Goal: Task Accomplishment & Management: Complete application form

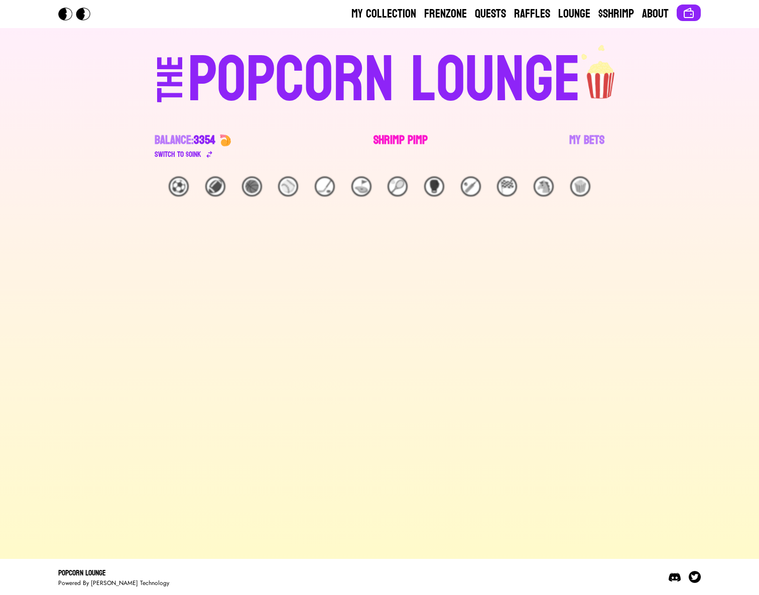
click at [411, 145] on link "Shrimp Pimp" at bounding box center [400, 146] width 54 height 28
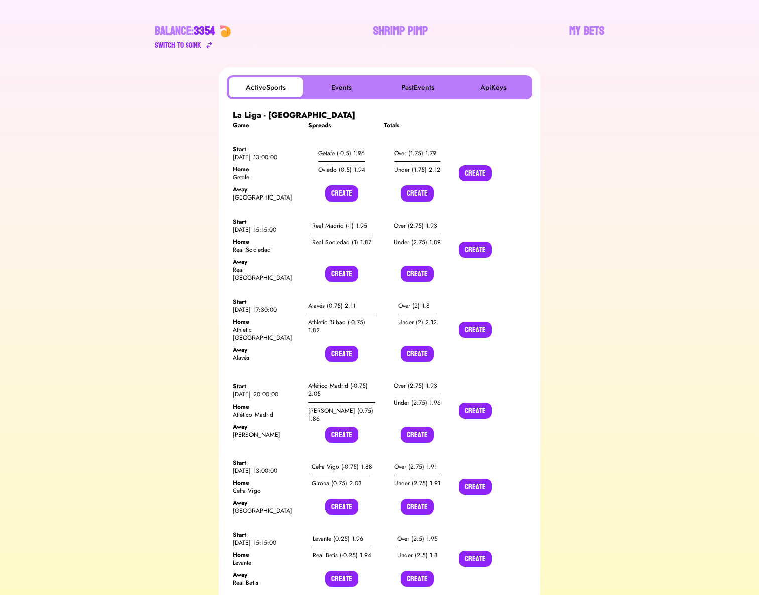
scroll to position [111, 0]
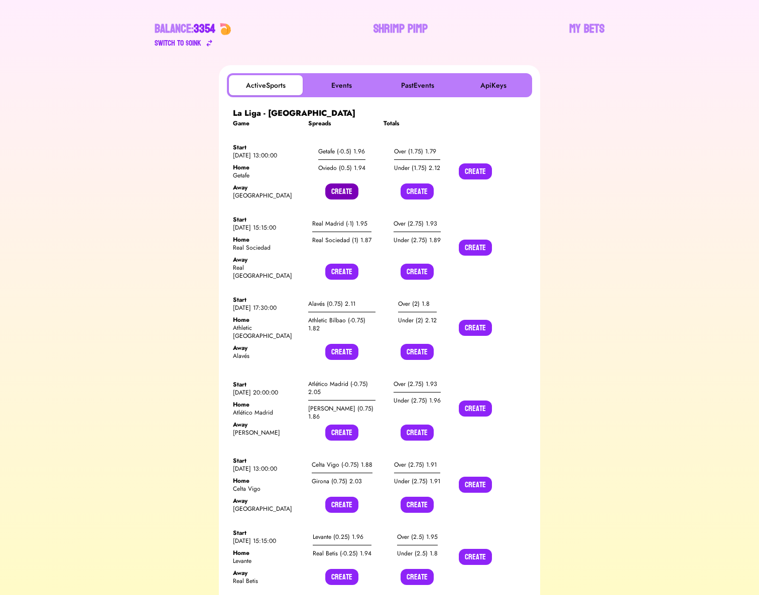
click at [341, 191] on button "Create" at bounding box center [341, 192] width 33 height 16
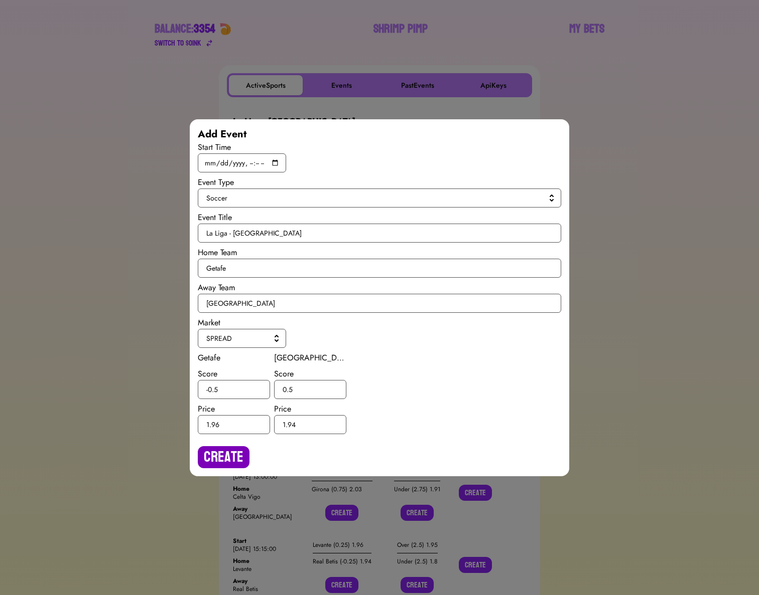
click at [227, 451] on button "Create" at bounding box center [224, 457] width 52 height 22
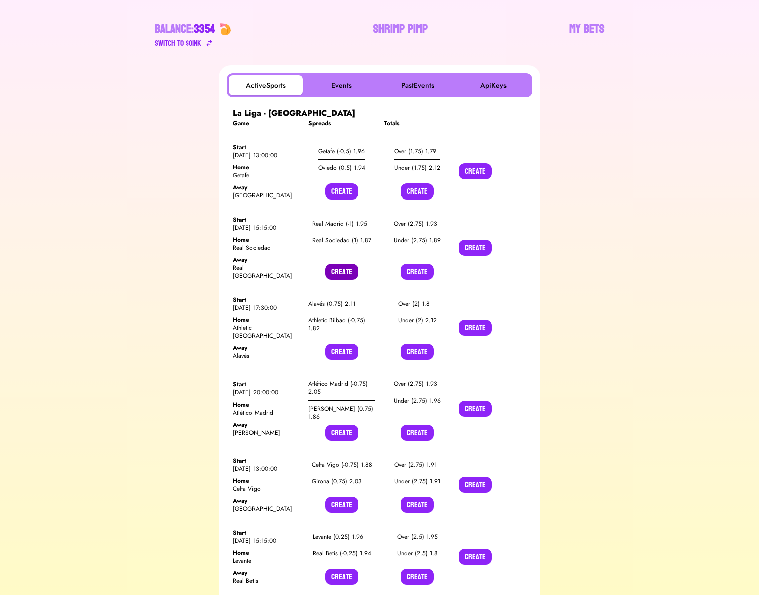
click at [341, 264] on button "Create" at bounding box center [341, 272] width 33 height 16
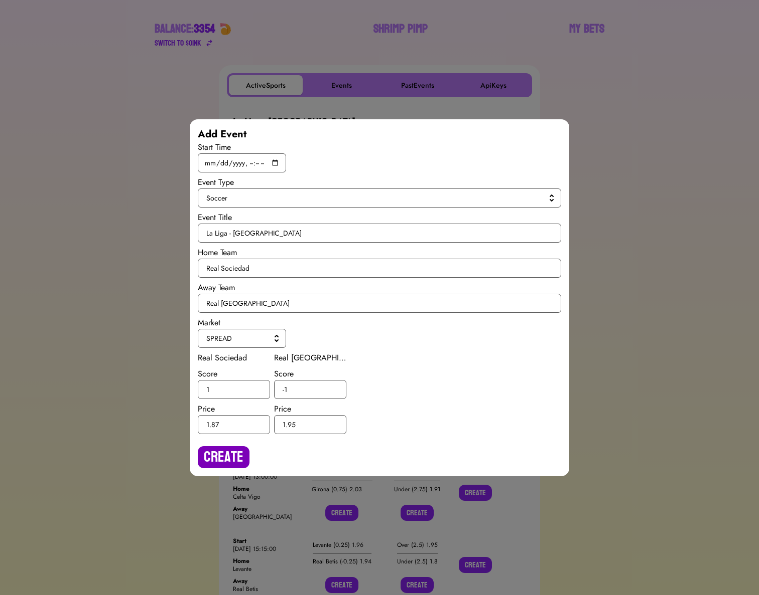
click at [220, 458] on button "Create" at bounding box center [224, 457] width 52 height 22
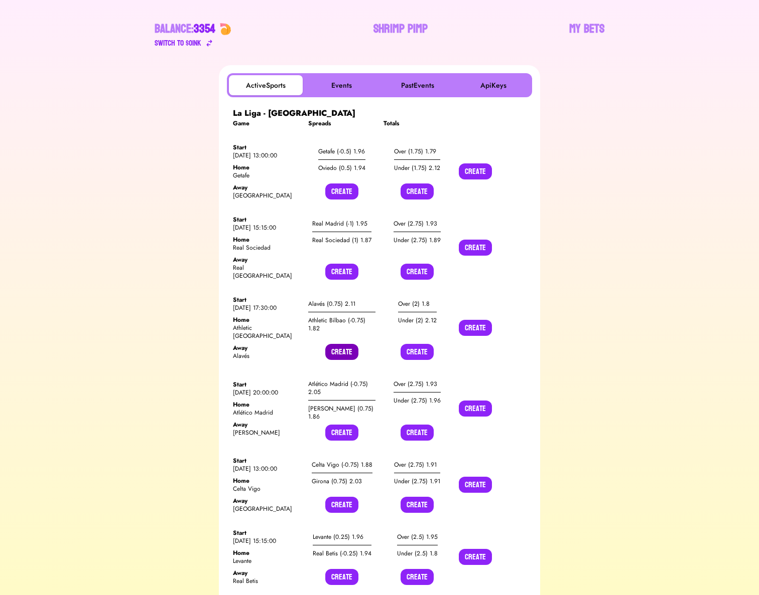
click at [341, 344] on button "Create" at bounding box center [341, 352] width 33 height 16
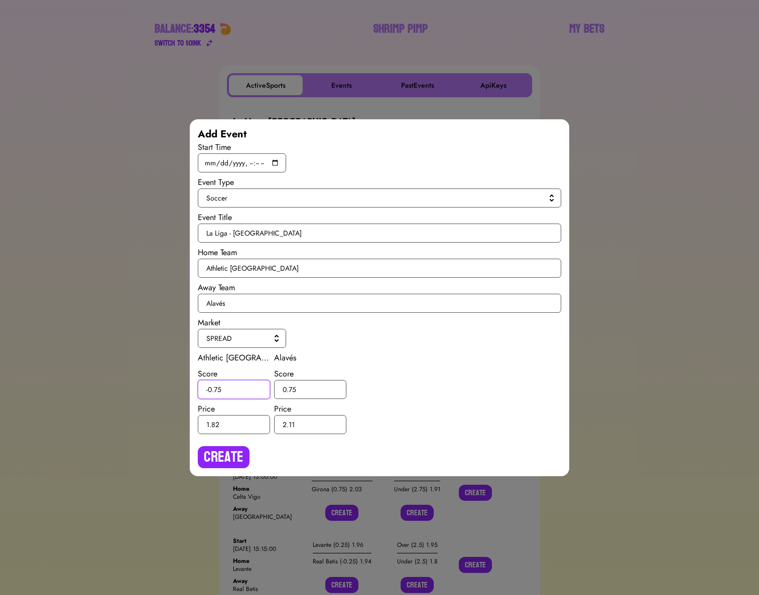
click at [217, 386] on input "-0.75" at bounding box center [234, 389] width 72 height 19
type input "-0.5"
click at [292, 390] on input "0.75" at bounding box center [310, 389] width 72 height 19
type input "0.5"
click at [237, 452] on button "Create" at bounding box center [224, 457] width 52 height 22
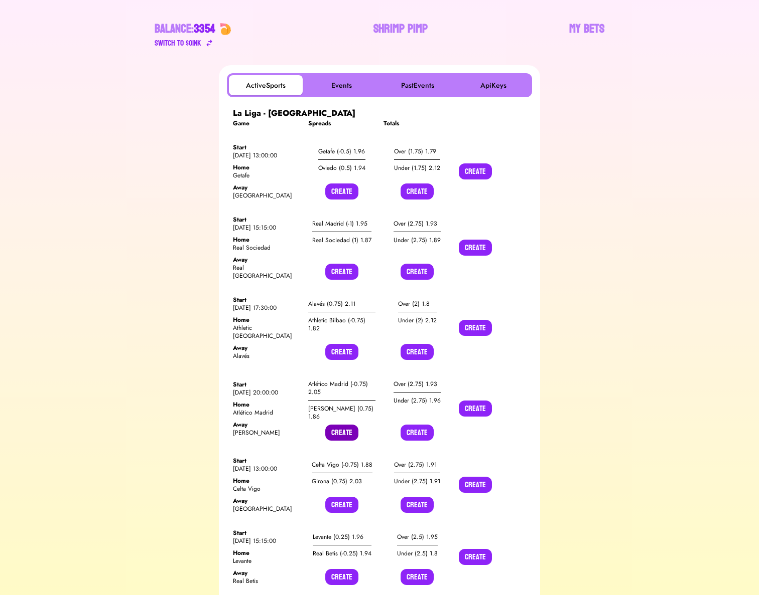
click at [339, 425] on button "Create" at bounding box center [341, 433] width 33 height 16
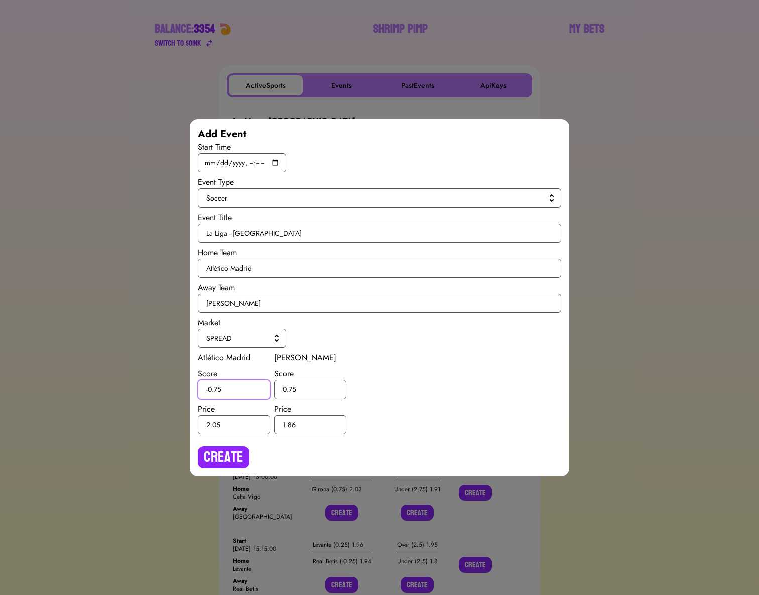
click at [219, 390] on input "-0.75" at bounding box center [234, 389] width 72 height 19
type input "-0.5"
click at [293, 389] on input "0.75" at bounding box center [310, 389] width 72 height 19
type input "0.5"
click at [236, 447] on button "Create" at bounding box center [224, 457] width 52 height 22
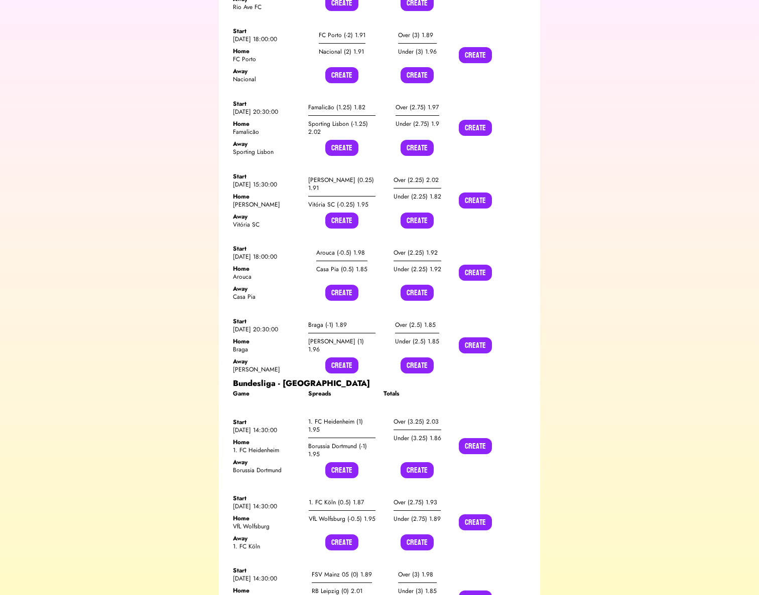
scroll to position [7635, 0]
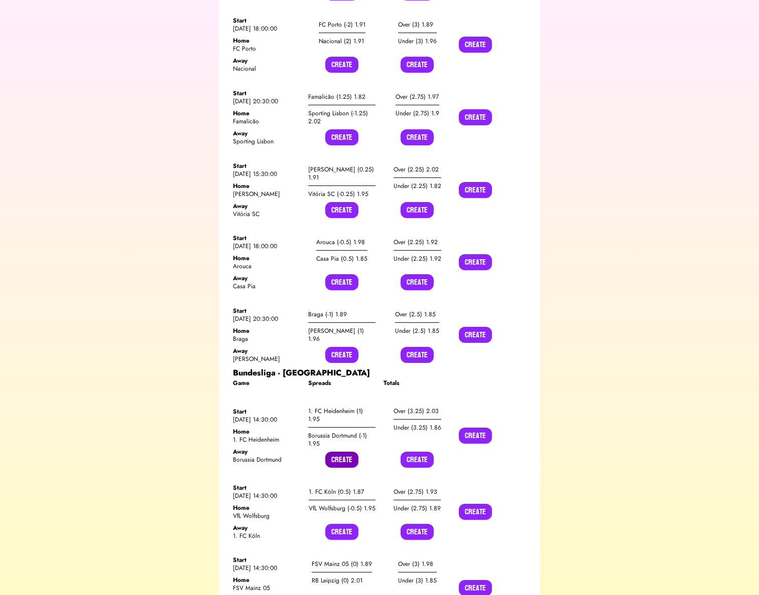
click at [339, 452] on button "Create" at bounding box center [341, 460] width 33 height 16
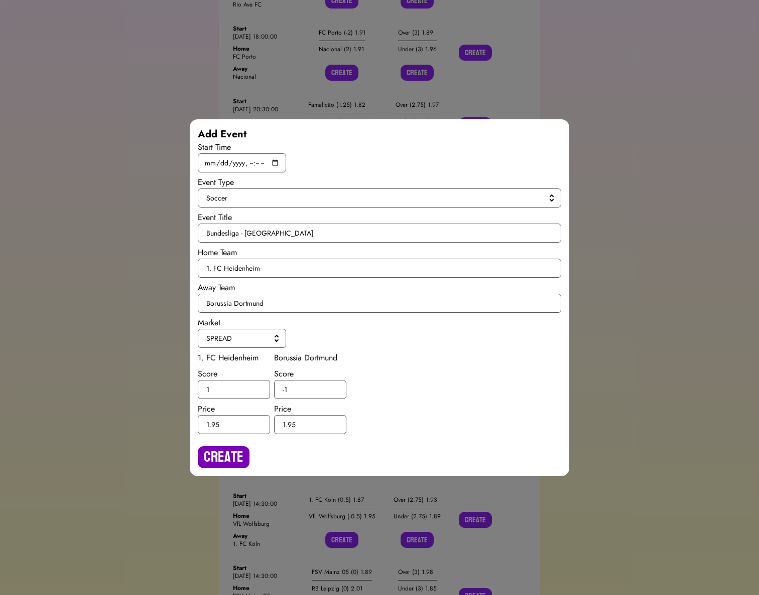
click at [240, 458] on button "Create" at bounding box center [224, 457] width 52 height 22
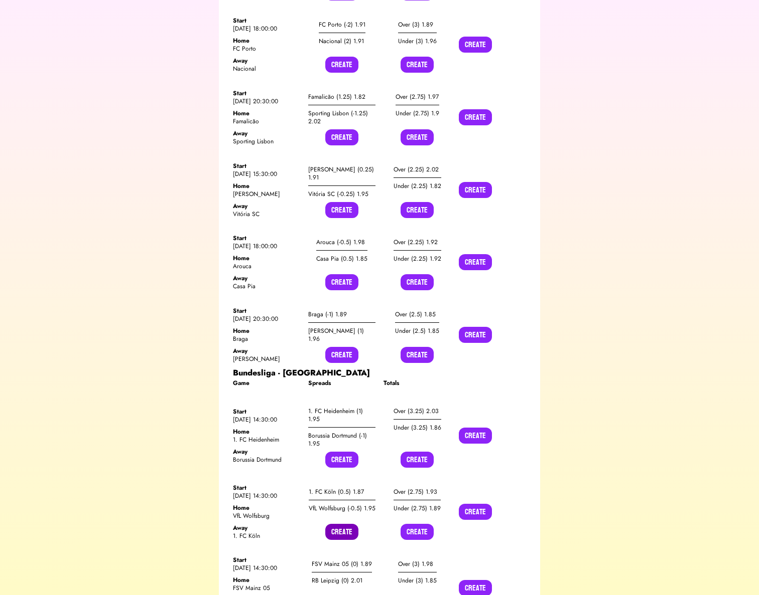
click at [336, 524] on button "Create" at bounding box center [341, 532] width 33 height 16
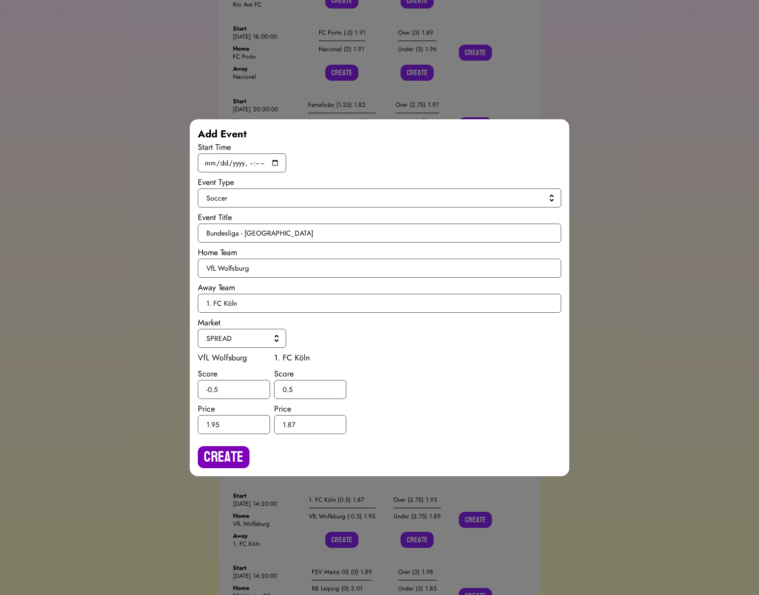
click at [227, 453] on button "Create" at bounding box center [224, 457] width 52 height 22
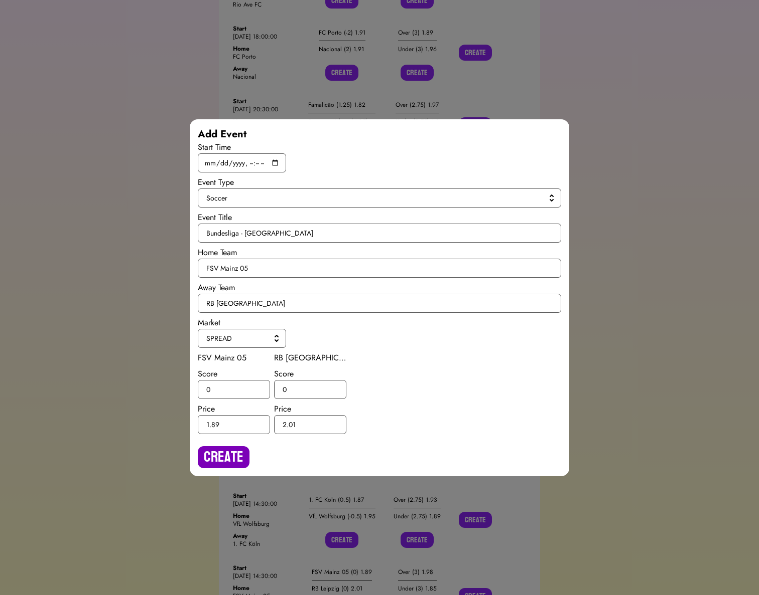
click at [225, 463] on button "Create" at bounding box center [224, 457] width 52 height 22
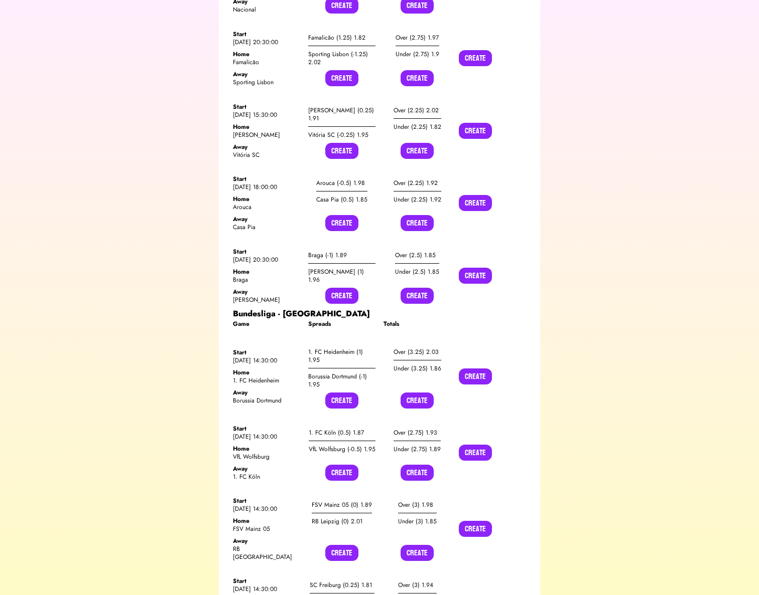
scroll to position [7699, 0]
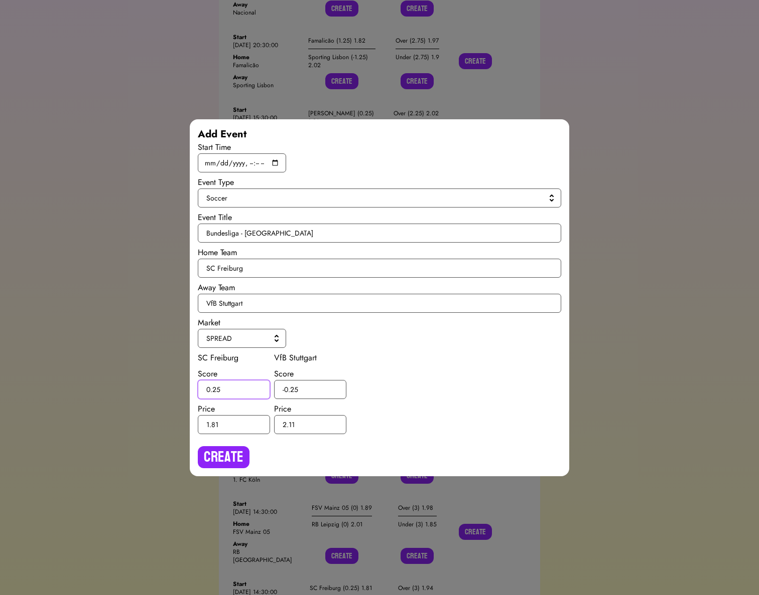
click at [218, 390] on input "0.25" at bounding box center [234, 389] width 72 height 19
type input "0.5"
click at [293, 390] on input "-0.25" at bounding box center [310, 389] width 72 height 19
type input "-0.5"
click at [232, 447] on button "Create" at bounding box center [224, 457] width 52 height 22
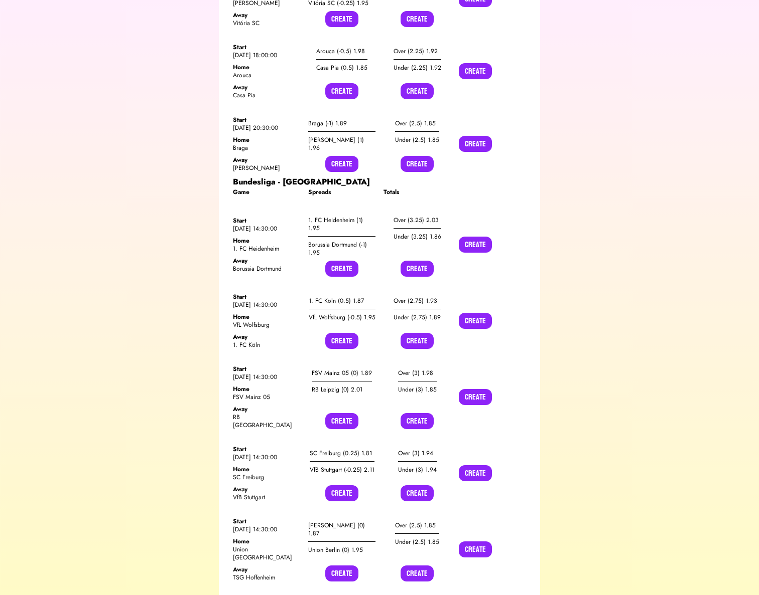
scroll to position [7846, 0]
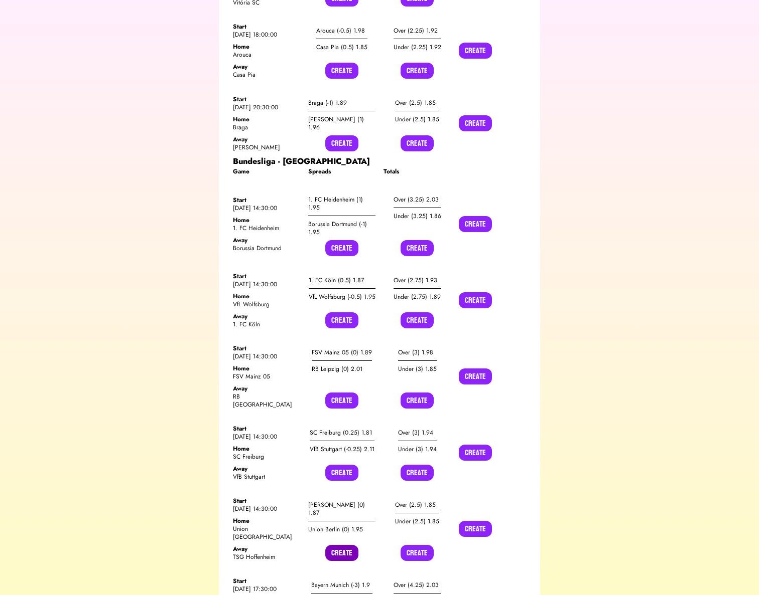
click at [340, 545] on button "Create" at bounding box center [341, 553] width 33 height 16
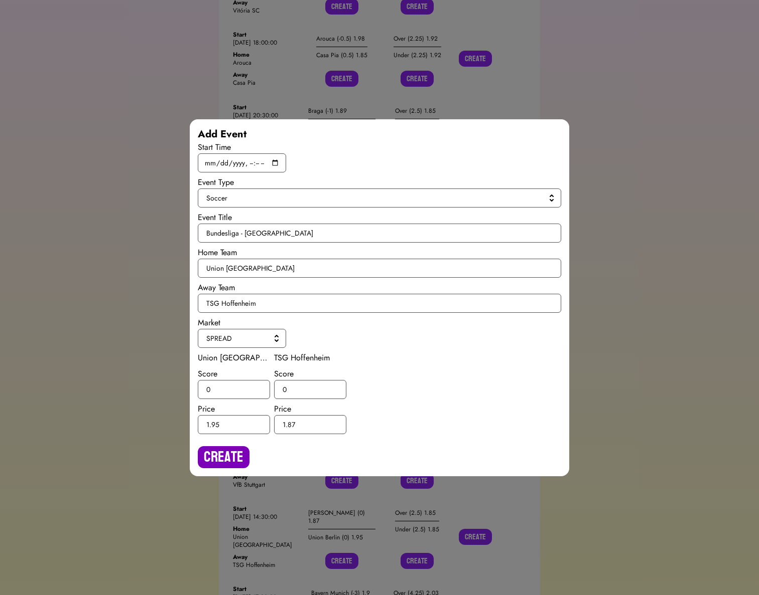
click at [229, 455] on button "Create" at bounding box center [224, 457] width 52 height 22
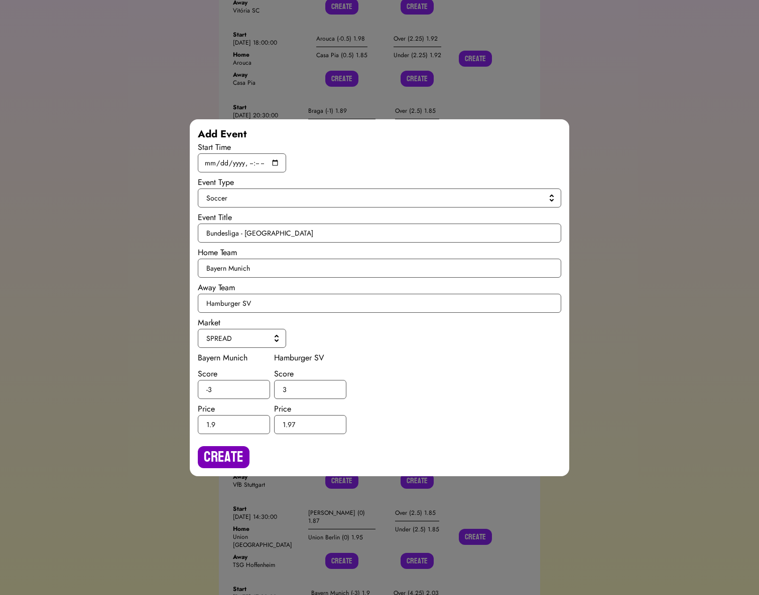
click at [224, 456] on button "Create" at bounding box center [224, 457] width 52 height 22
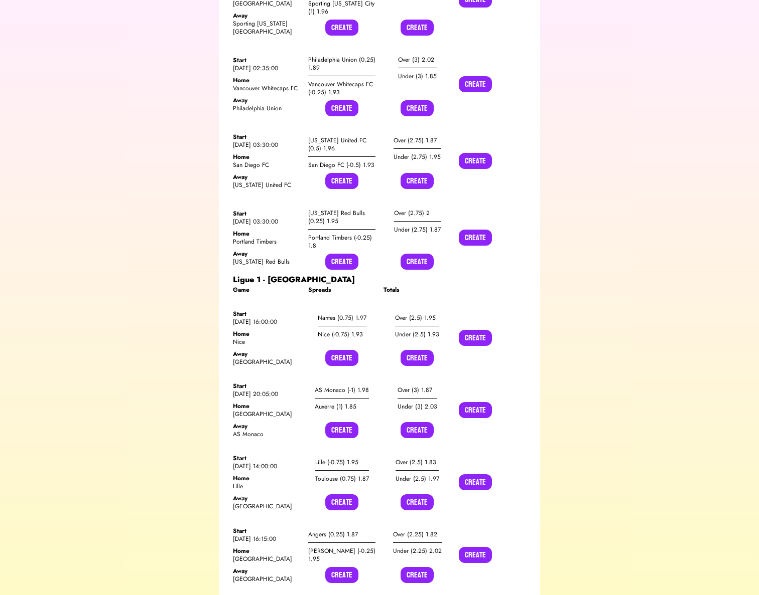
scroll to position [13149, 0]
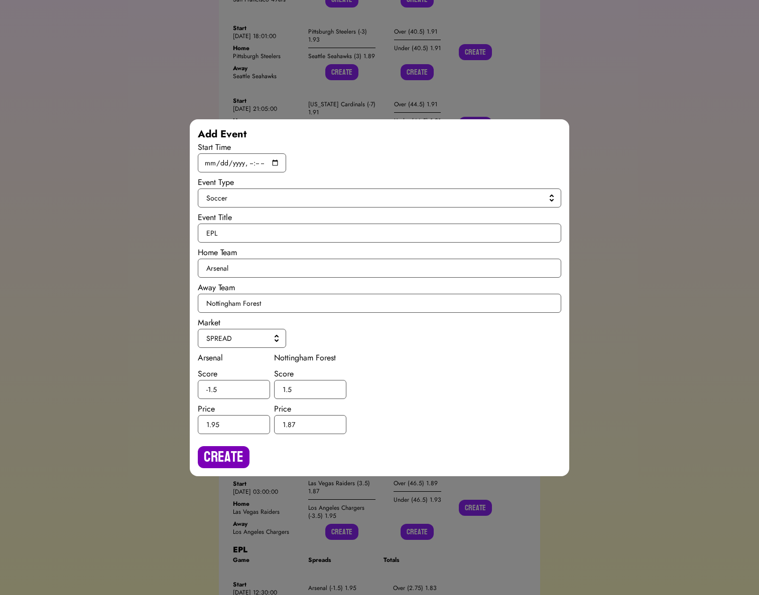
click at [216, 460] on button "Create" at bounding box center [224, 457] width 52 height 22
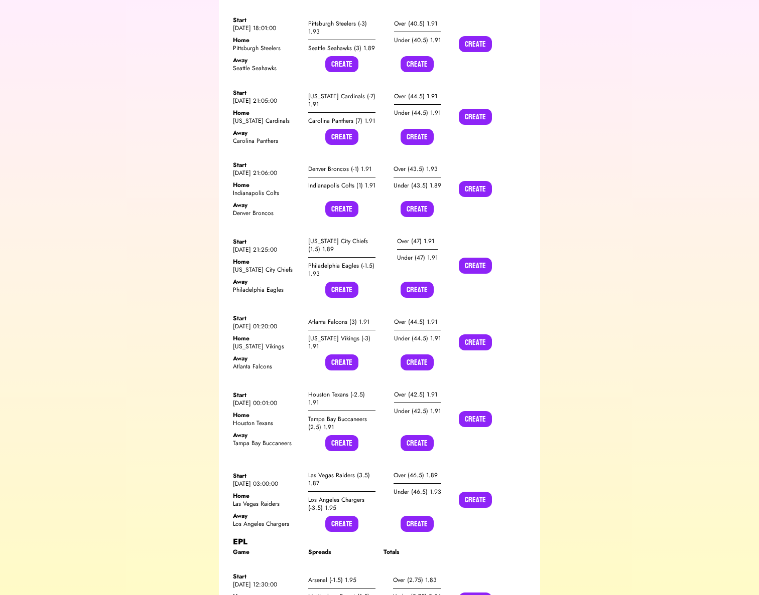
click at [422, 572] on div "Over (2.75) 1.83 Under (2.75) 2.06 Create" at bounding box center [416, 600] width 67 height 57
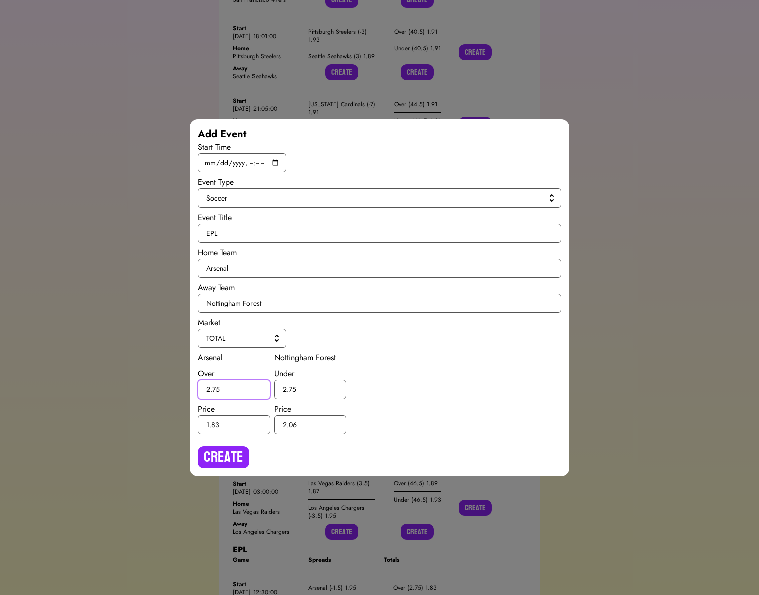
click at [215, 390] on input "2.75" at bounding box center [234, 389] width 72 height 19
type input "2.5"
click at [291, 387] on input "2.75" at bounding box center [310, 389] width 72 height 19
type input "2.5"
click at [220, 450] on button "Create" at bounding box center [224, 457] width 52 height 22
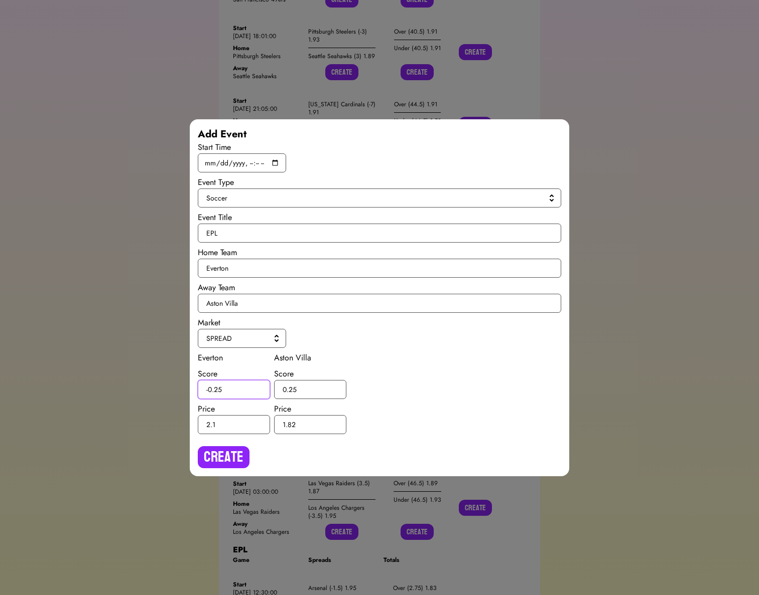
click at [219, 388] on input "-0.25" at bounding box center [234, 389] width 72 height 19
type input "-0.5"
click at [292, 389] on input "0.25" at bounding box center [310, 389] width 72 height 19
type input "0.5"
click at [221, 447] on button "Create" at bounding box center [224, 457] width 52 height 22
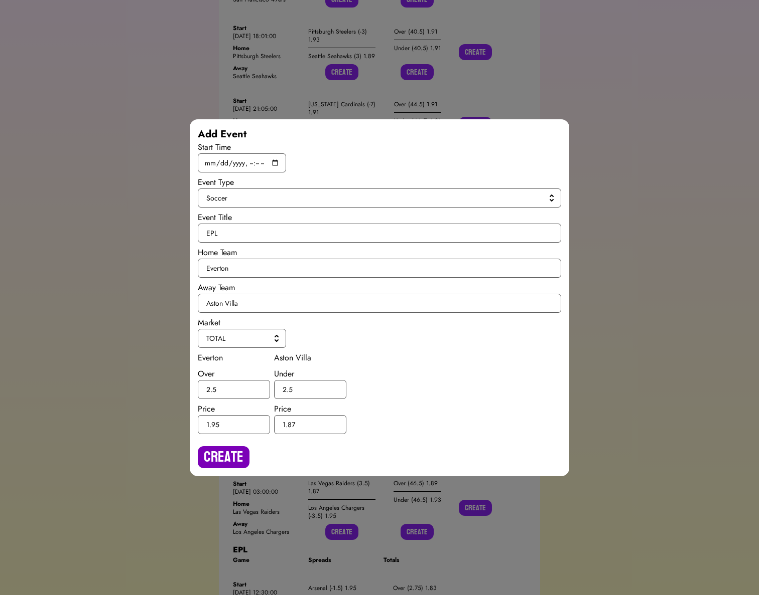
click at [231, 450] on button "Create" at bounding box center [224, 457] width 52 height 22
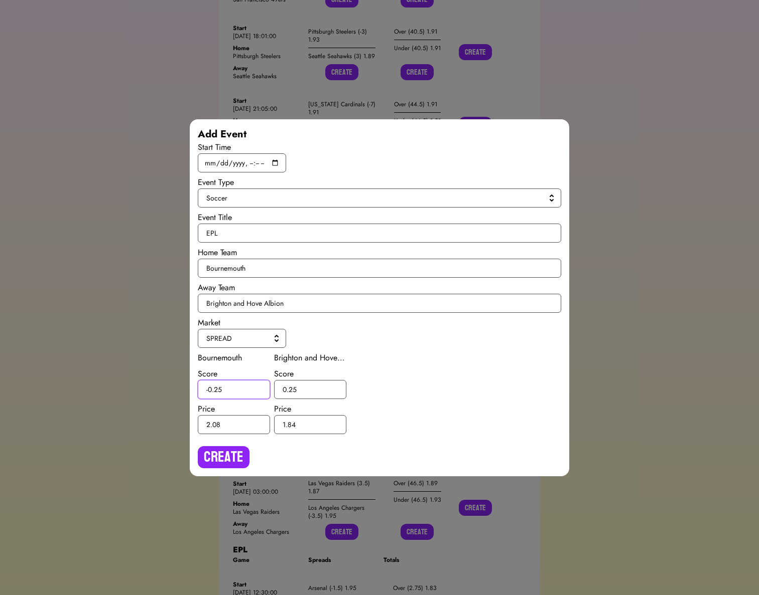
click at [217, 389] on input "-0.25" at bounding box center [234, 389] width 72 height 19
type input "-0.5"
click at [291, 388] on input "0.25" at bounding box center [310, 389] width 72 height 19
type input "0.5"
click at [229, 450] on button "Create" at bounding box center [224, 457] width 52 height 22
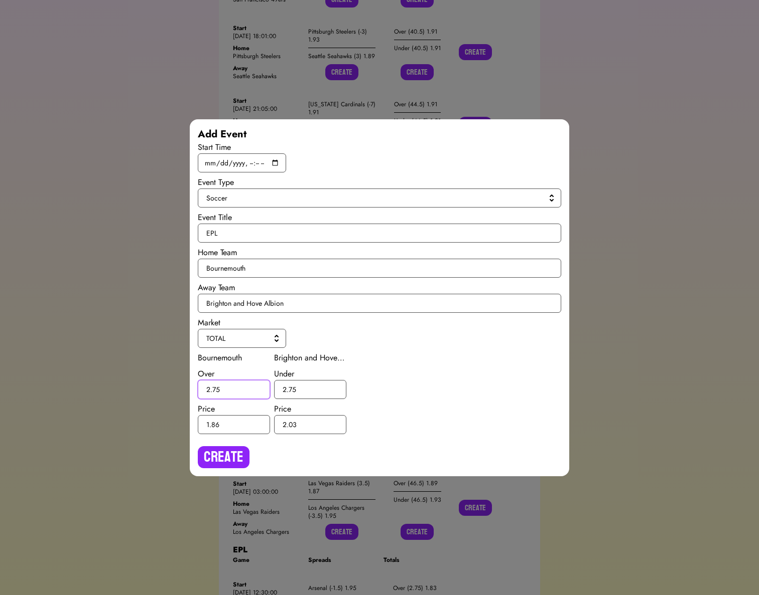
click at [216, 389] on input "2.75" at bounding box center [234, 389] width 72 height 19
type input "2.5"
click at [292, 388] on input "2.75" at bounding box center [310, 389] width 72 height 19
type input "2.5"
click at [223, 449] on button "Create" at bounding box center [224, 457] width 52 height 22
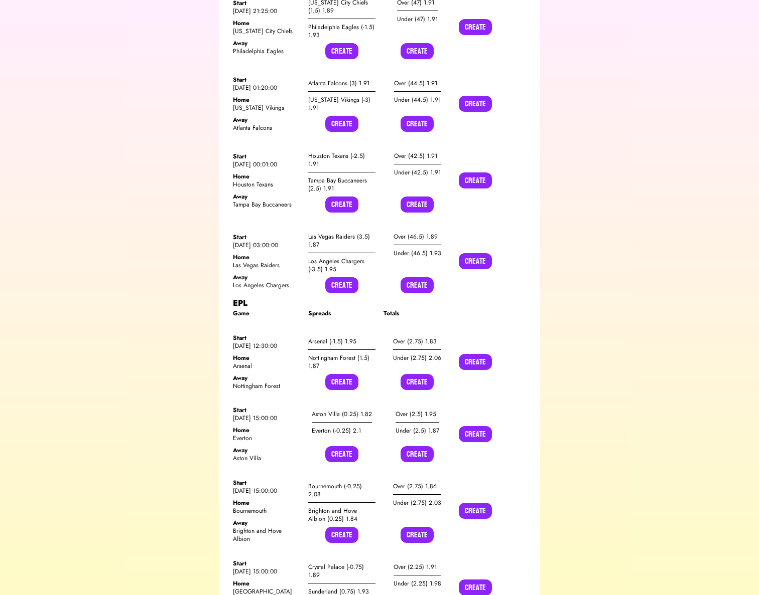
scroll to position [13410, 0]
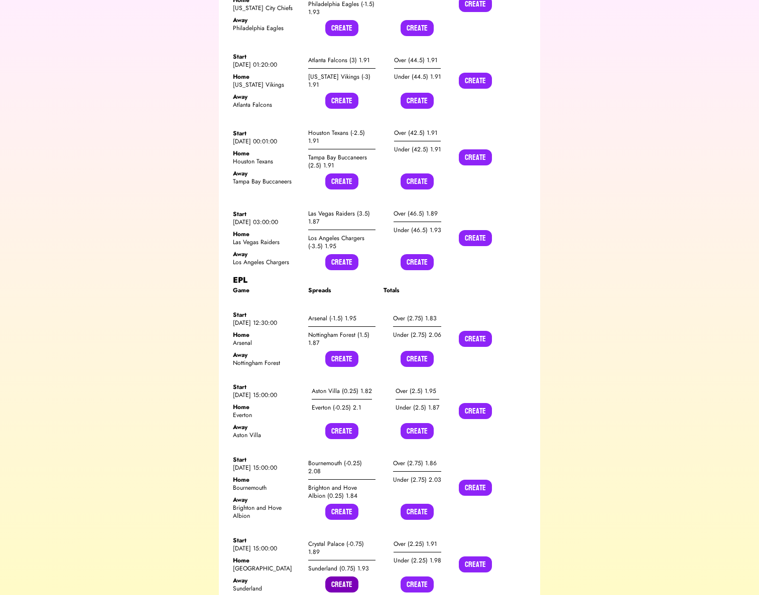
click at [338, 577] on button "Create" at bounding box center [341, 585] width 33 height 16
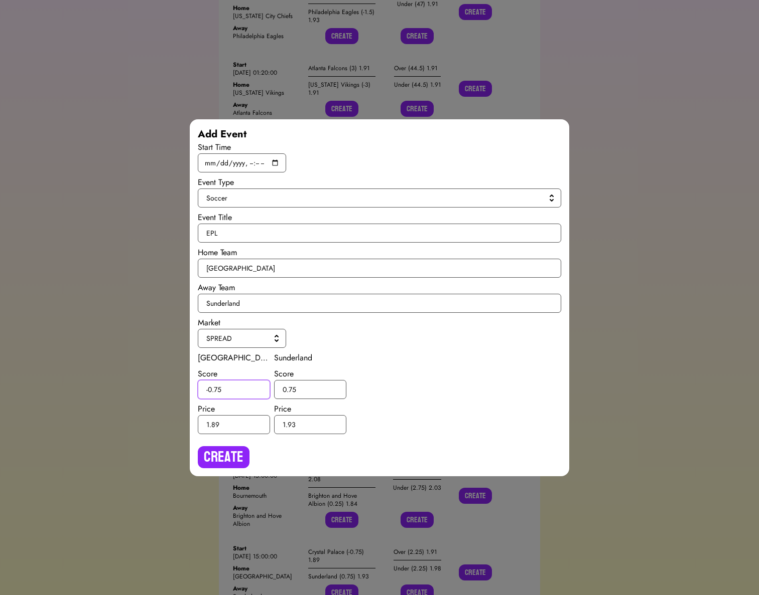
click at [216, 390] on input "-0.75" at bounding box center [234, 389] width 72 height 19
type input "-0.5"
click at [291, 389] on input "0.75" at bounding box center [310, 389] width 72 height 19
type input "0.5"
click at [233, 453] on button "Create" at bounding box center [224, 457] width 52 height 22
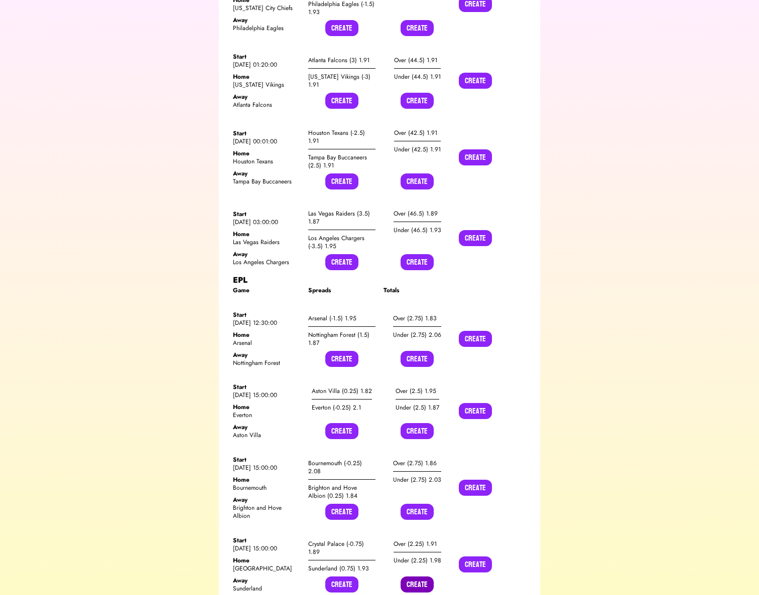
click at [409, 577] on button "Create" at bounding box center [416, 585] width 33 height 16
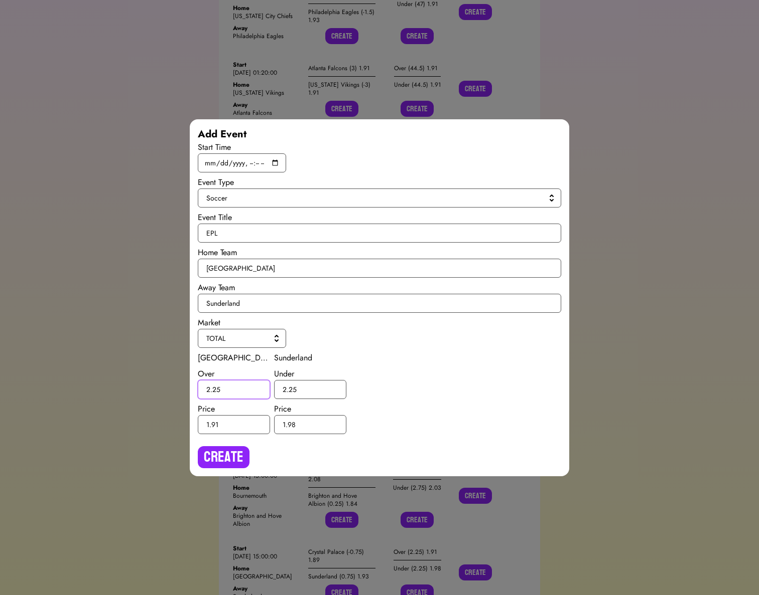
click at [218, 388] on input "2.25" at bounding box center [234, 389] width 72 height 19
type input "2.5"
click at [292, 388] on input "2.25" at bounding box center [310, 389] width 72 height 19
type input "2.5"
click at [234, 457] on button "Create" at bounding box center [224, 457] width 52 height 22
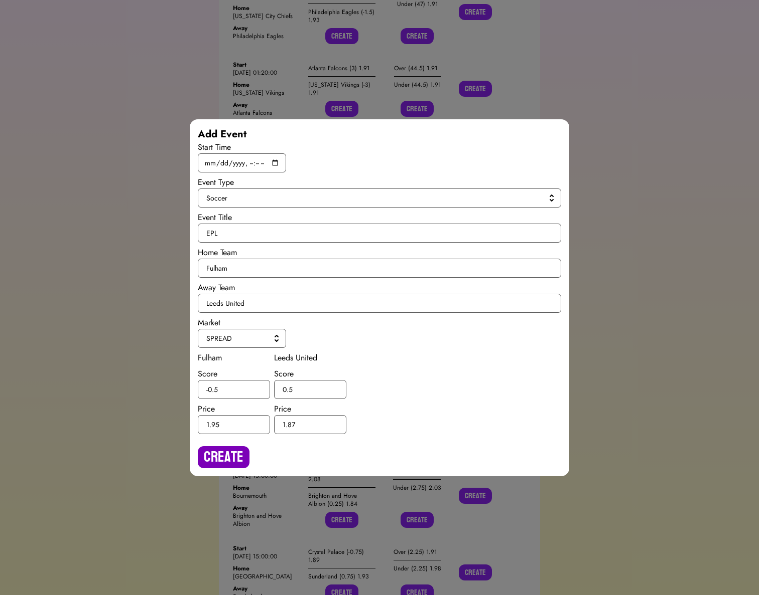
click at [232, 459] on button "Create" at bounding box center [224, 457] width 52 height 22
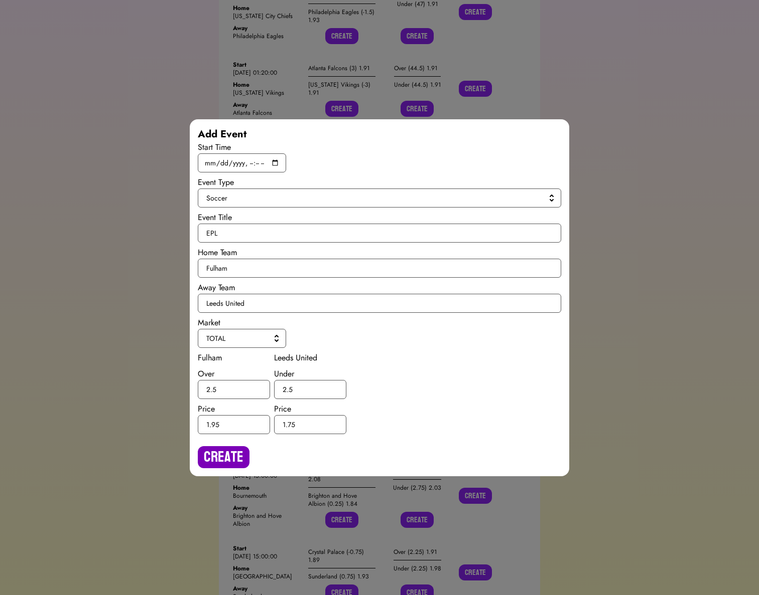
click at [216, 450] on button "Create" at bounding box center [224, 457] width 52 height 22
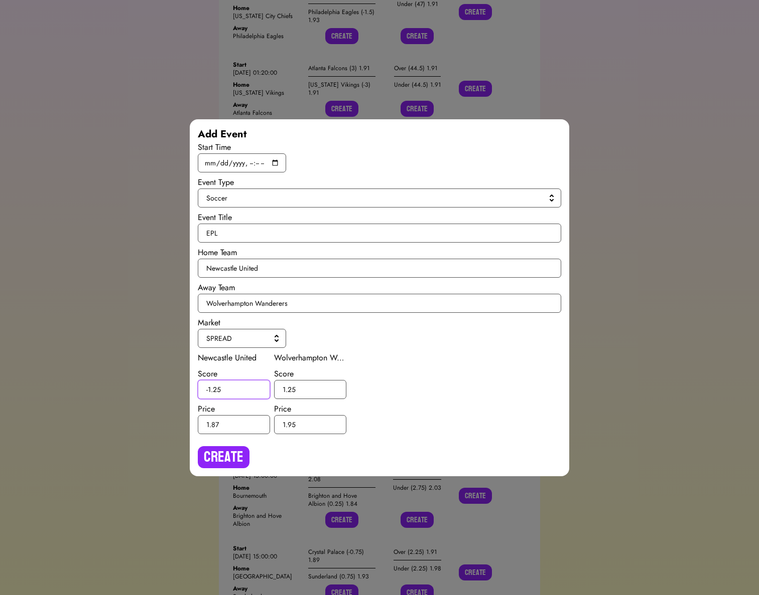
click at [217, 387] on input "-1.25" at bounding box center [234, 389] width 72 height 19
type input "-1.5"
click at [291, 386] on input "1.25" at bounding box center [310, 389] width 72 height 19
type input "1.5"
click at [218, 461] on button "Create" at bounding box center [224, 457] width 52 height 22
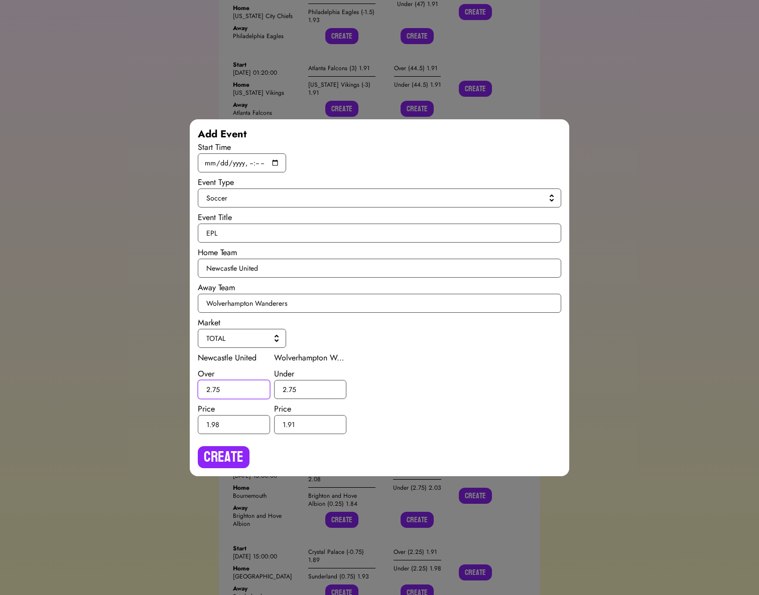
click at [216, 388] on input "2.75" at bounding box center [234, 389] width 72 height 19
type input "2.5"
click at [293, 388] on input "2.75" at bounding box center [310, 389] width 72 height 19
type input "2.5"
click at [228, 457] on button "Create" at bounding box center [224, 457] width 52 height 22
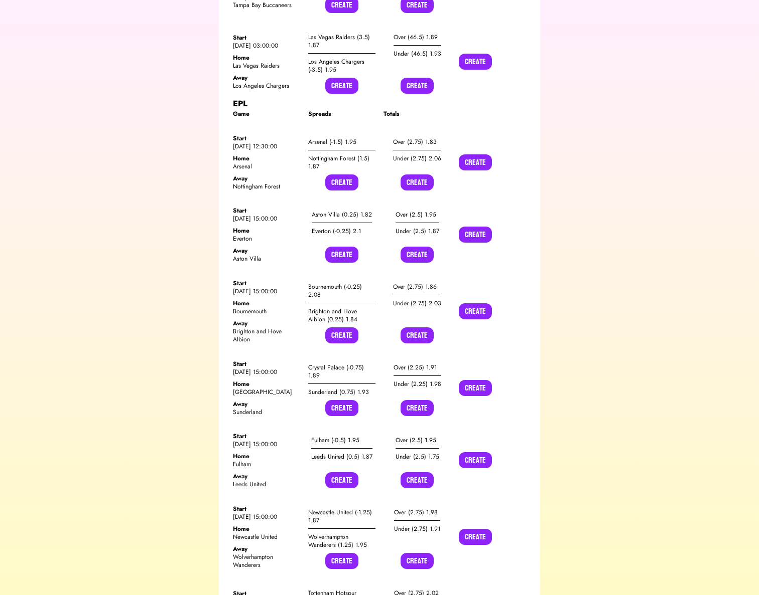
scroll to position [13608, 0]
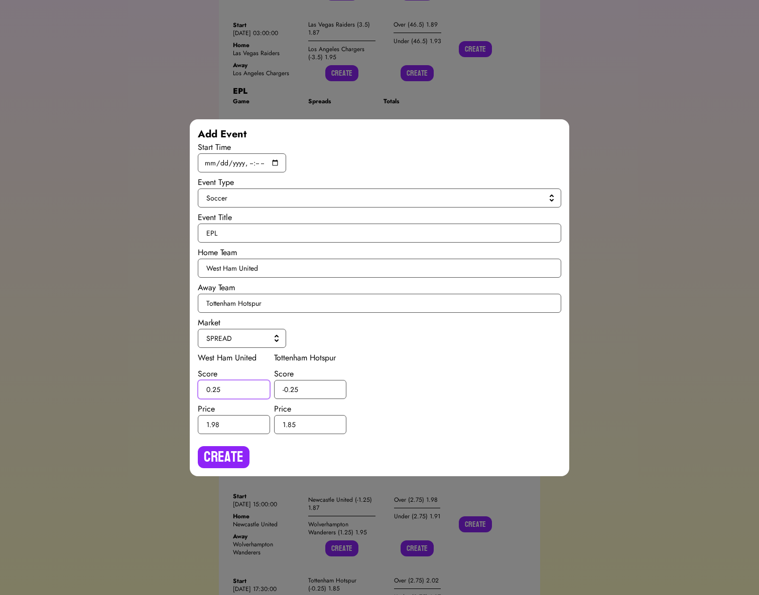
click at [215, 388] on input "0.25" at bounding box center [234, 389] width 72 height 19
type input "0.5"
click at [293, 388] on input "-0.25" at bounding box center [310, 389] width 72 height 19
type input "-0.5"
click at [225, 460] on button "Create" at bounding box center [224, 457] width 52 height 22
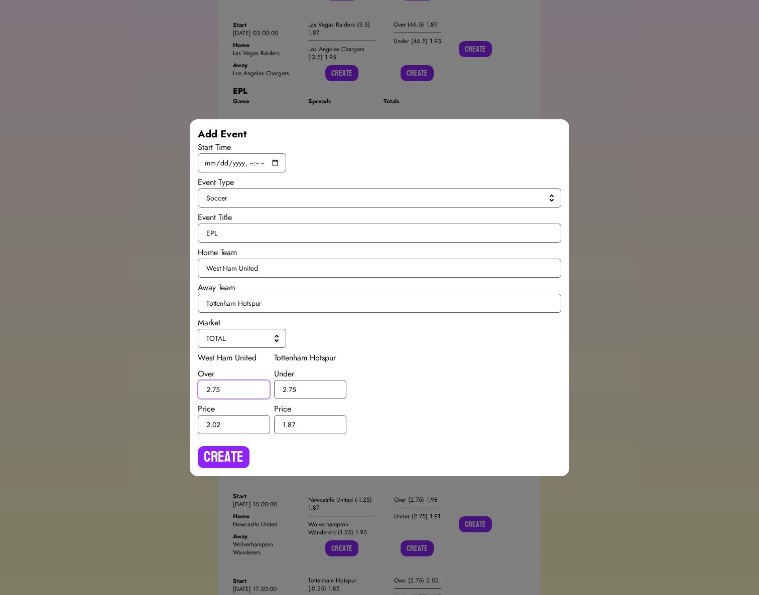
click at [219, 388] on input "2.75" at bounding box center [234, 389] width 72 height 19
click at [216, 388] on input "2.75" at bounding box center [234, 389] width 72 height 19
type input "2.5"
click at [290, 387] on input "2.75" at bounding box center [310, 389] width 72 height 19
type input "2.5"
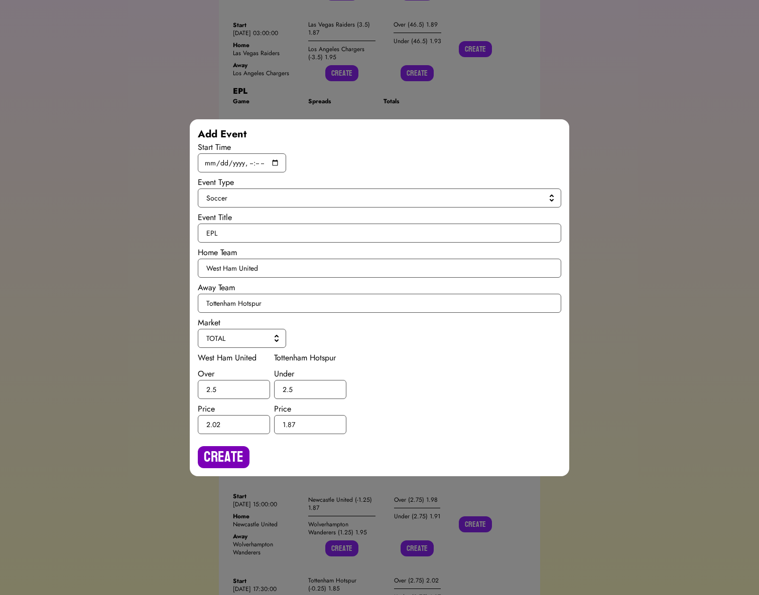
click at [215, 452] on button "Create" at bounding box center [224, 457] width 52 height 22
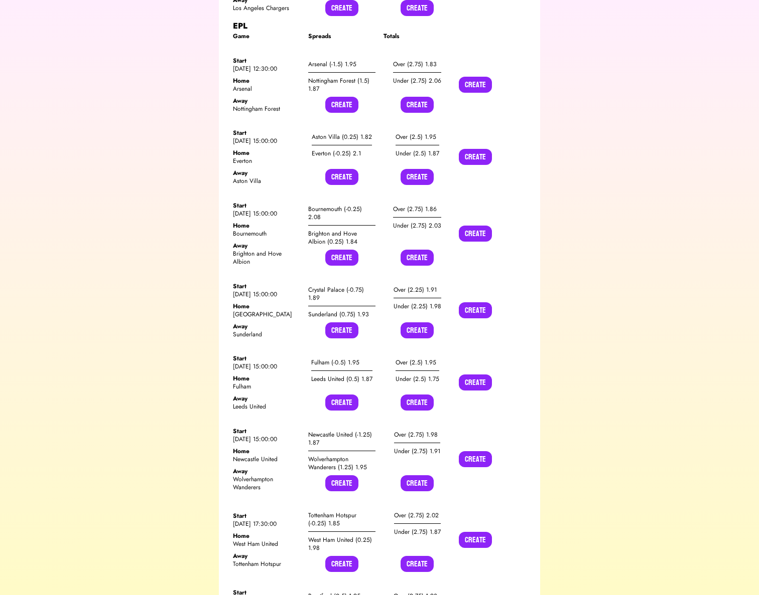
scroll to position [13671, 0]
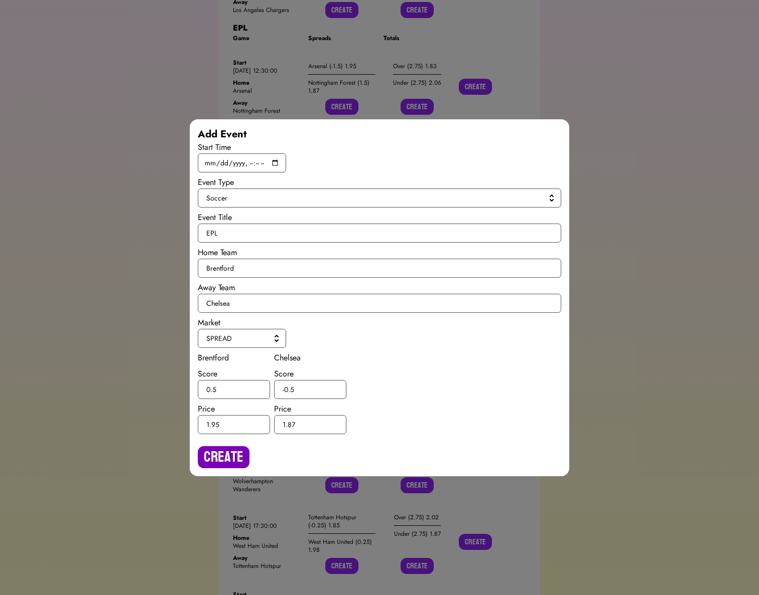
click at [225, 451] on button "Create" at bounding box center [224, 457] width 52 height 22
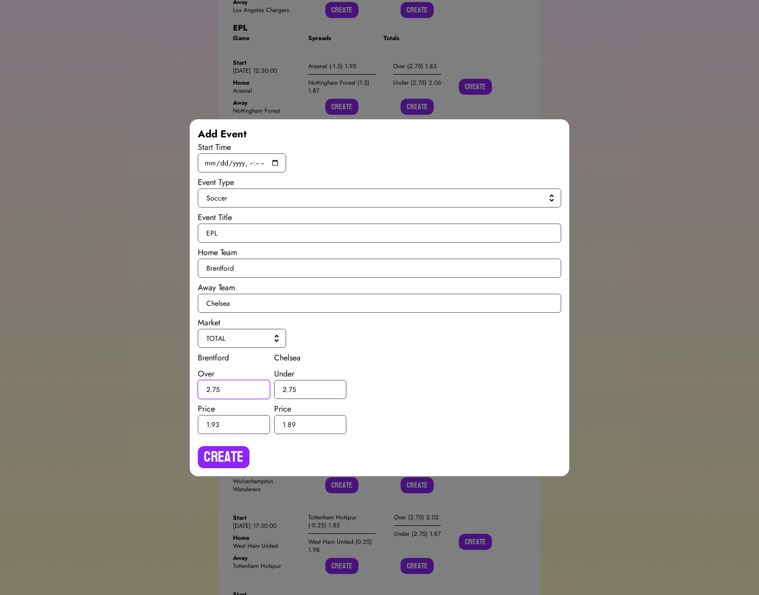
click at [216, 388] on input "2.75" at bounding box center [234, 389] width 72 height 19
type input "2.5"
click at [292, 388] on input "2.75" at bounding box center [310, 389] width 72 height 19
type input "2.5"
click at [215, 458] on button "Create" at bounding box center [224, 457] width 52 height 22
